Goal: Navigation & Orientation: Go to known website

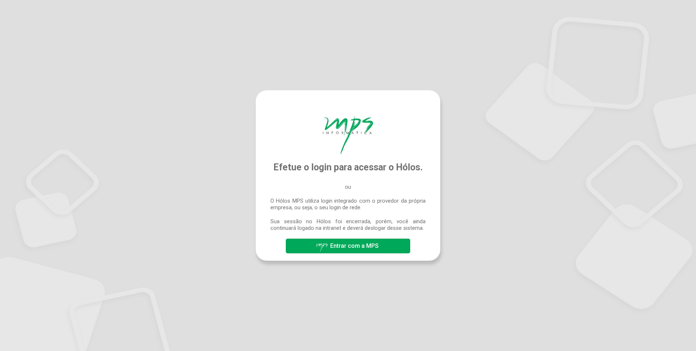
click at [358, 248] on span "Entrar com a MPS" at bounding box center [354, 245] width 48 height 7
